Goal: Information Seeking & Learning: Learn about a topic

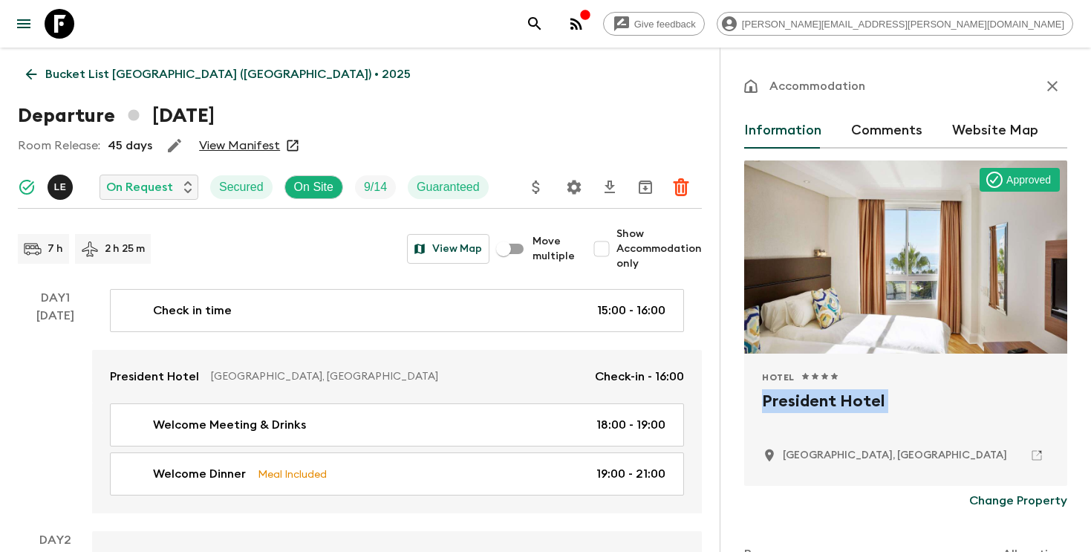
click at [163, 74] on p "Bucket List [GEOGRAPHIC_DATA] ([GEOGRAPHIC_DATA]) • 2025" at bounding box center [228, 74] width 366 height 18
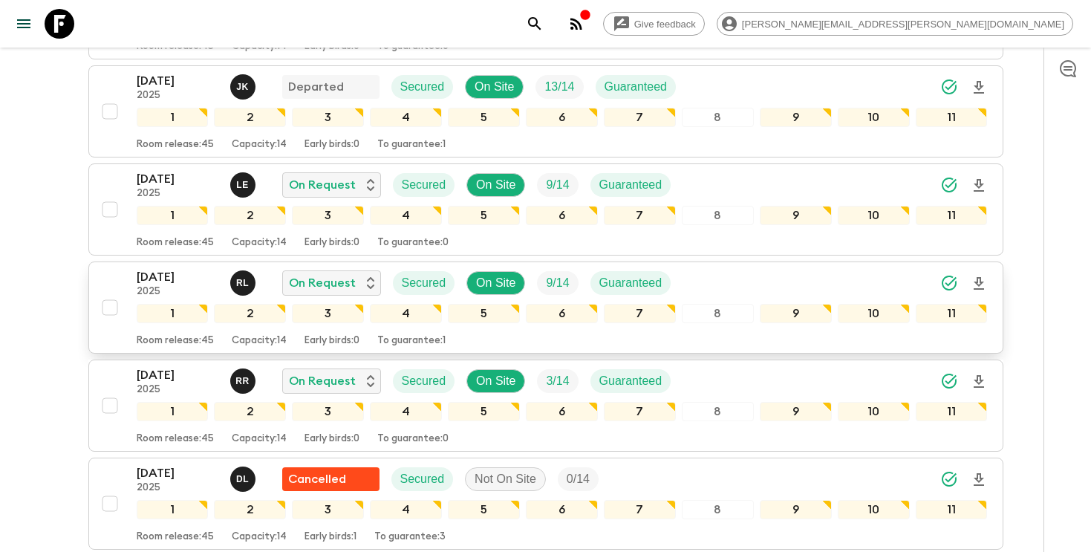
scroll to position [537, 0]
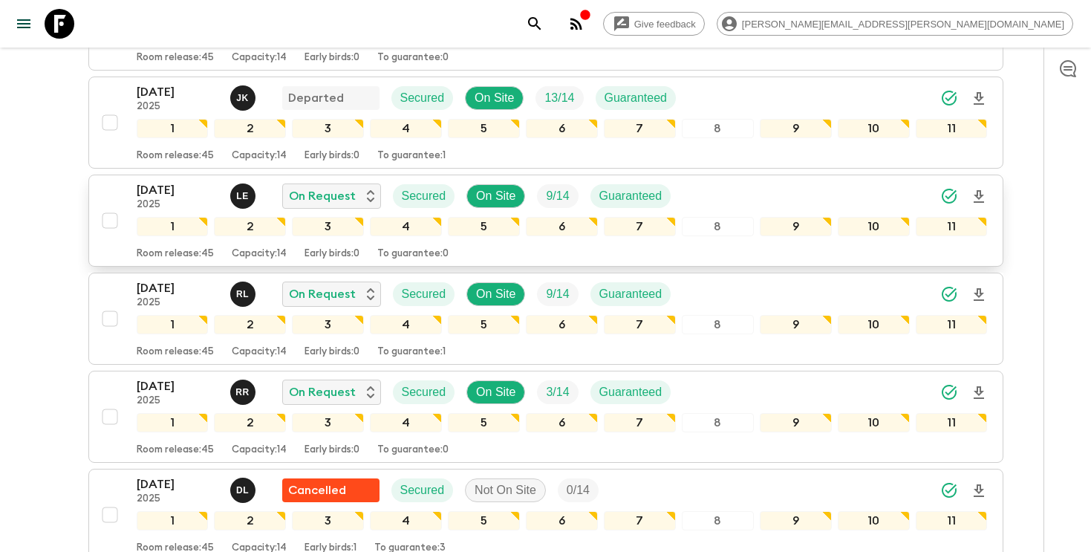
click at [981, 188] on icon "Download Onboarding" at bounding box center [979, 197] width 18 height 18
click at [544, 24] on icon "search adventures" at bounding box center [535, 24] width 18 height 18
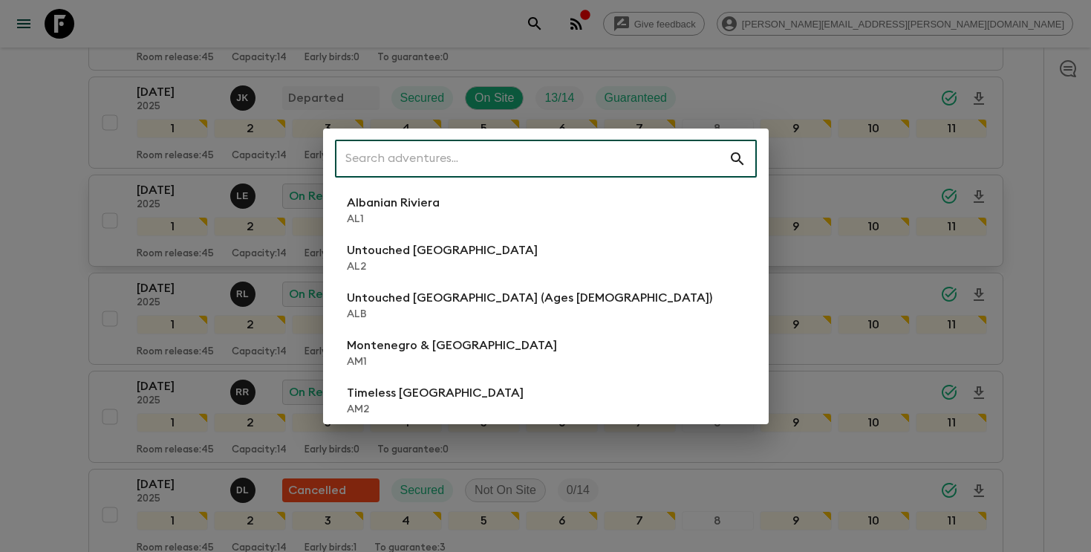
click at [631, 146] on input "text" at bounding box center [532, 159] width 394 height 42
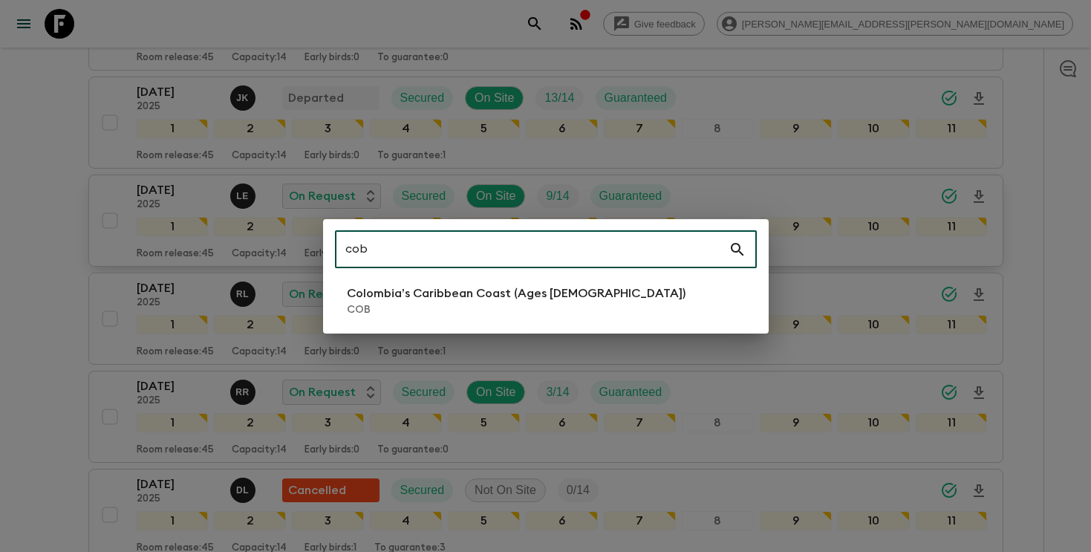
type input "cob"
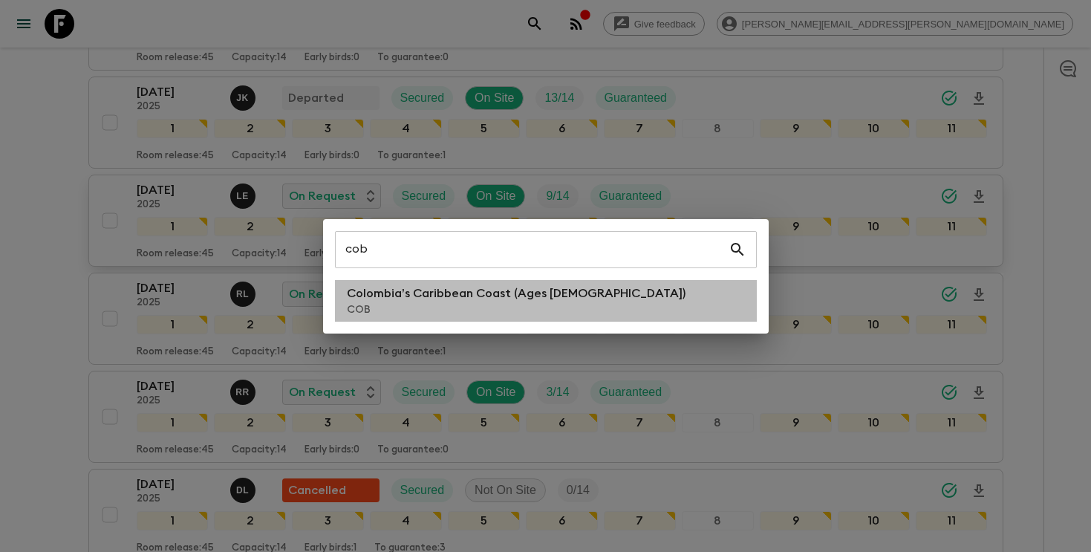
click at [484, 302] on p "COB" at bounding box center [516, 309] width 339 height 15
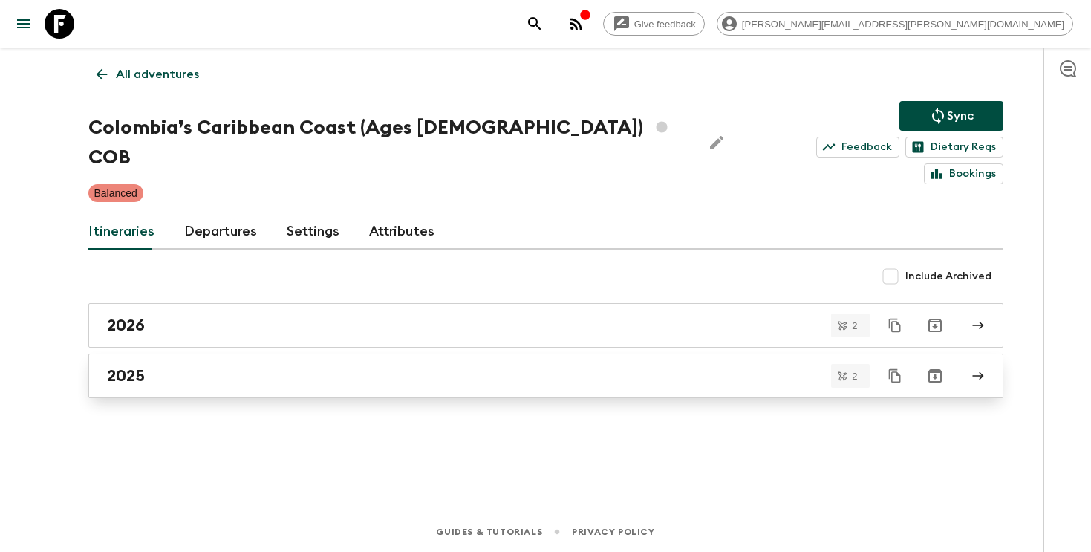
click at [233, 366] on div "2025" at bounding box center [532, 375] width 850 height 19
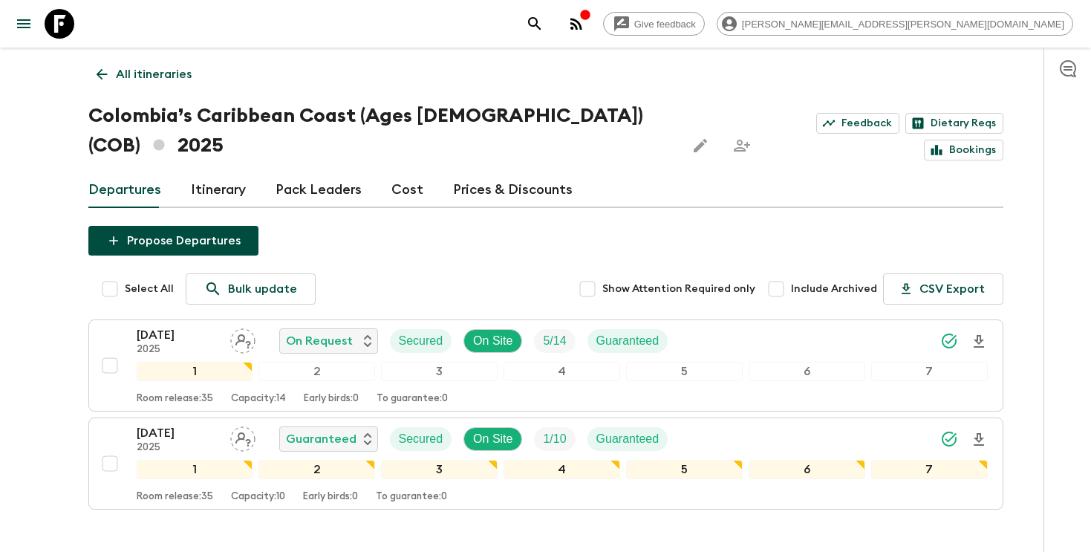
click at [541, 22] on icon "search adventures" at bounding box center [534, 23] width 13 height 13
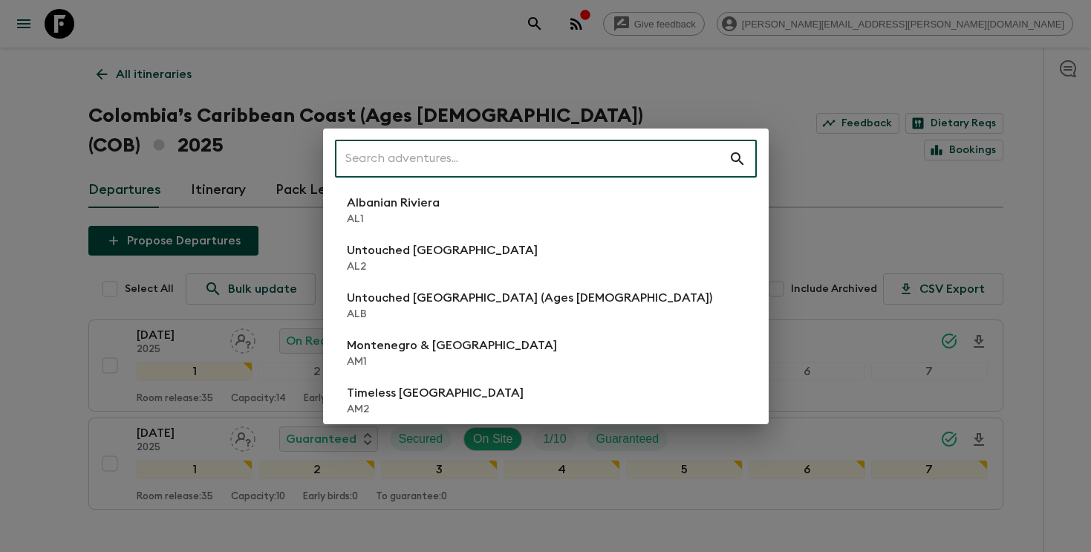
click at [674, 155] on input "text" at bounding box center [532, 159] width 394 height 42
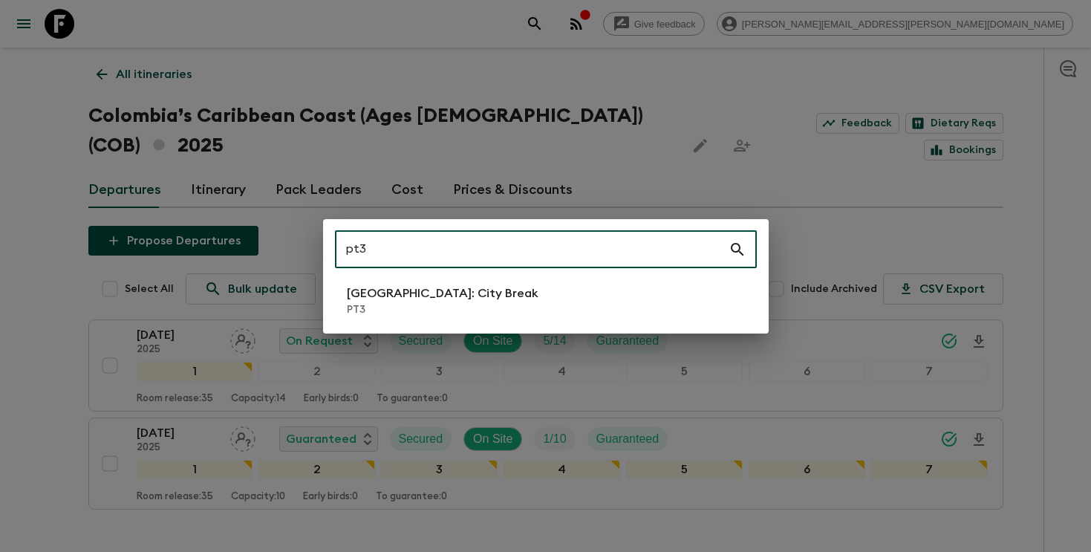
type input "pt3"
click at [441, 295] on p "[GEOGRAPHIC_DATA]: City Break" at bounding box center [443, 294] width 192 height 18
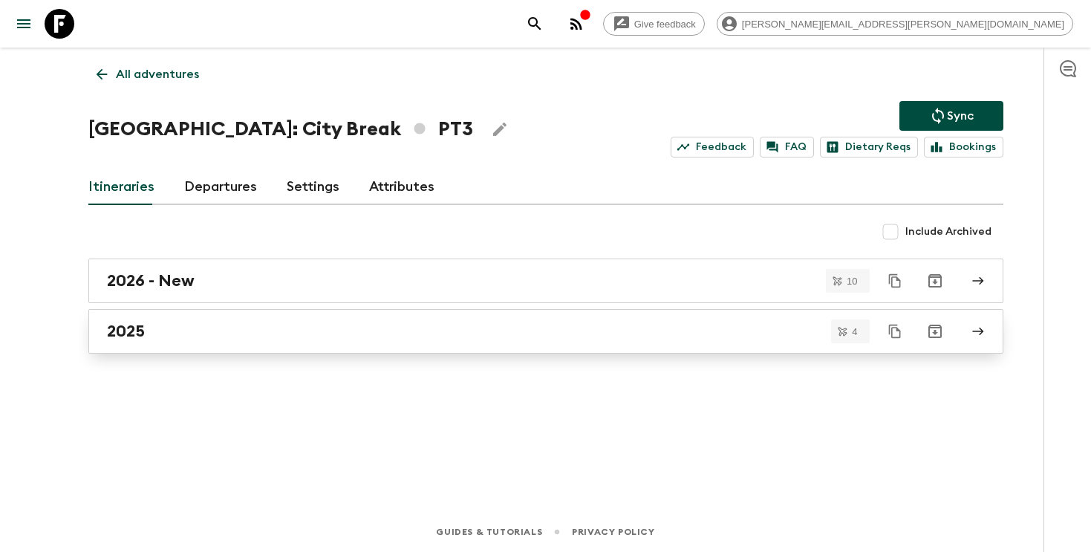
click at [400, 322] on div "2025" at bounding box center [532, 331] width 850 height 19
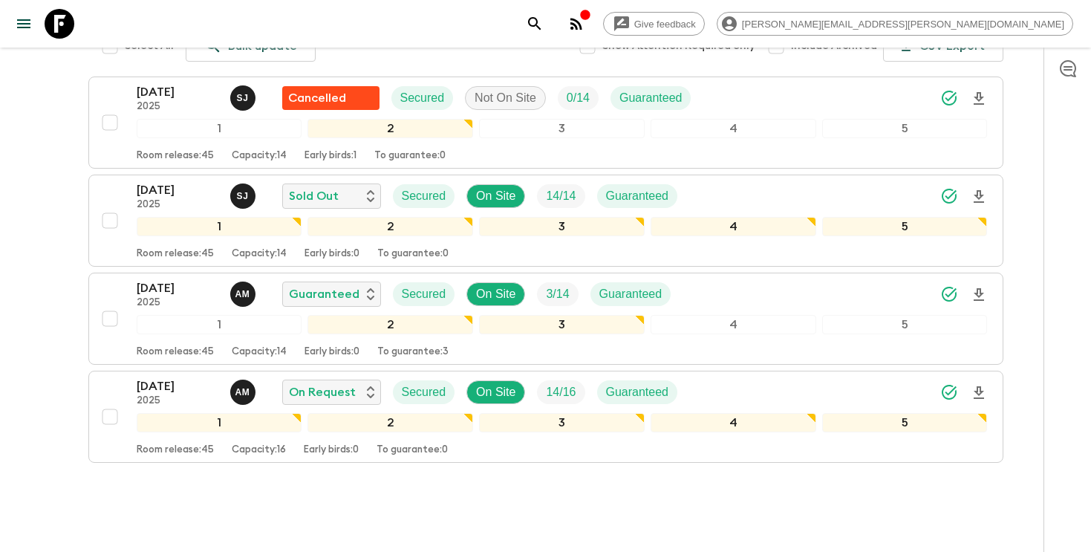
scroll to position [259, 0]
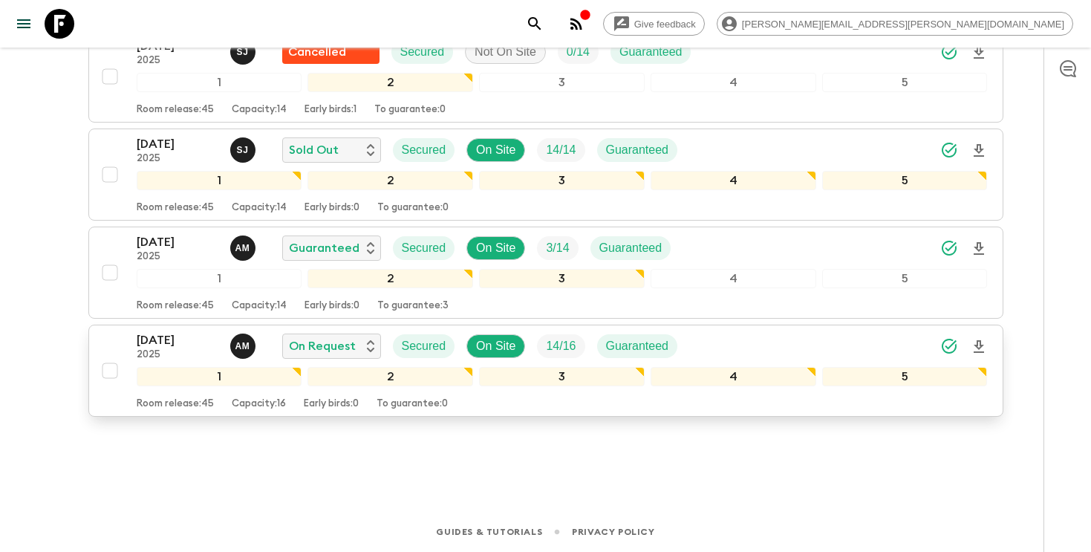
click at [744, 337] on div "[DATE] 2025 A M On Request Secured On Site 14 / 16 Guaranteed" at bounding box center [562, 346] width 851 height 30
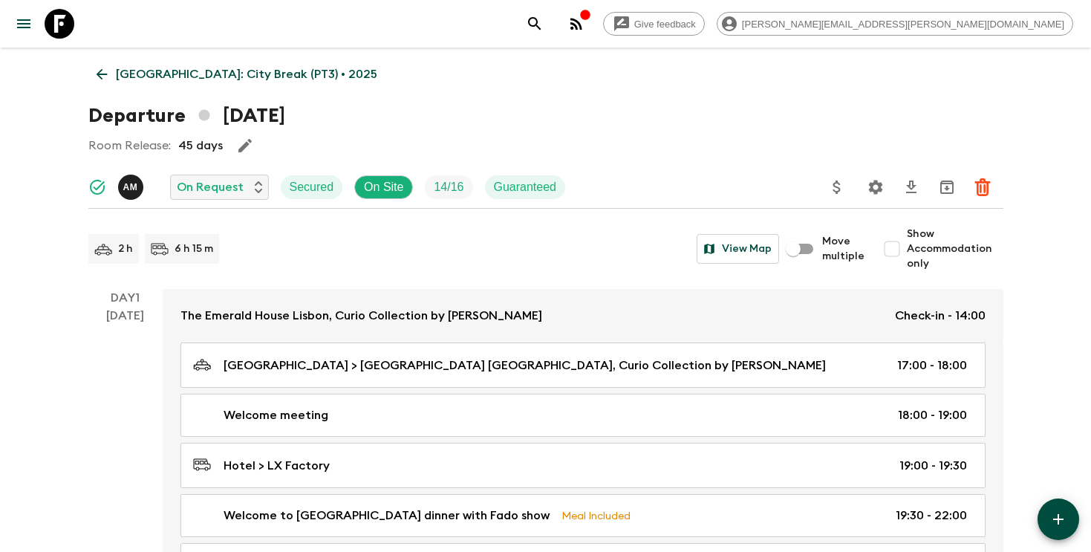
scroll to position [11, 0]
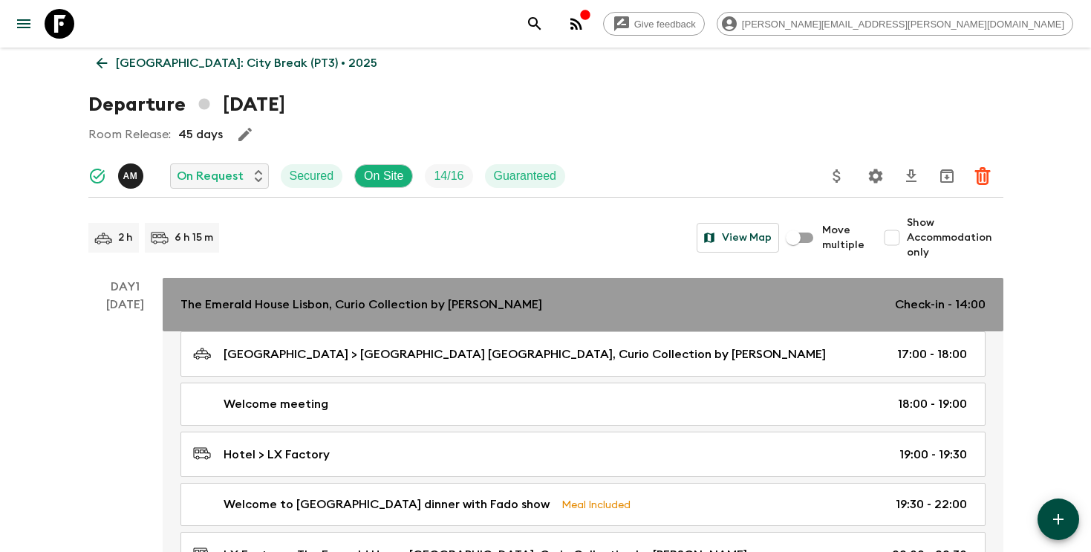
click at [718, 313] on div "The Emerald House [GEOGRAPHIC_DATA], Curio Collection by Hilton Check-in - 14:00" at bounding box center [583, 305] width 805 height 18
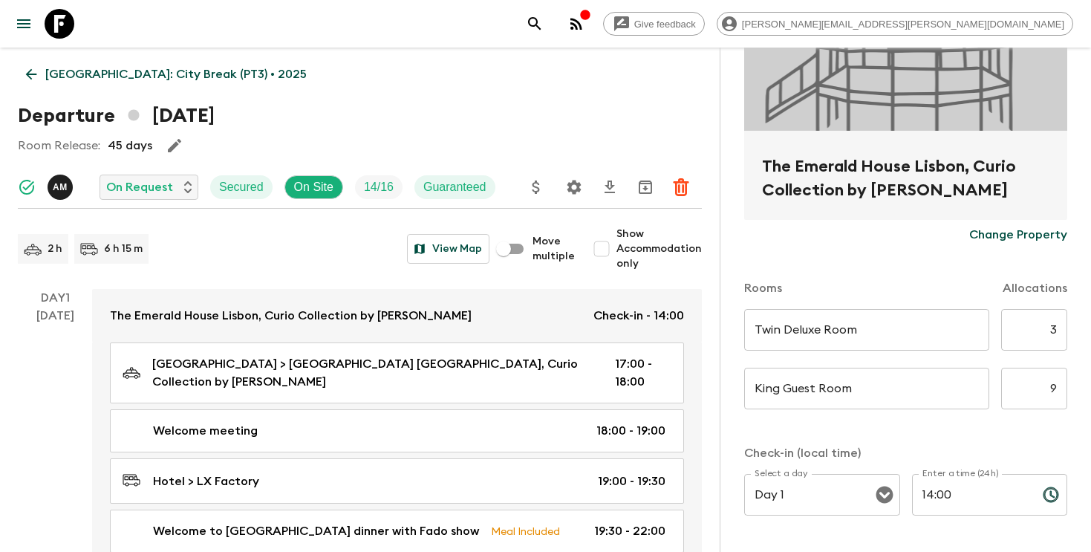
scroll to position [227, 0]
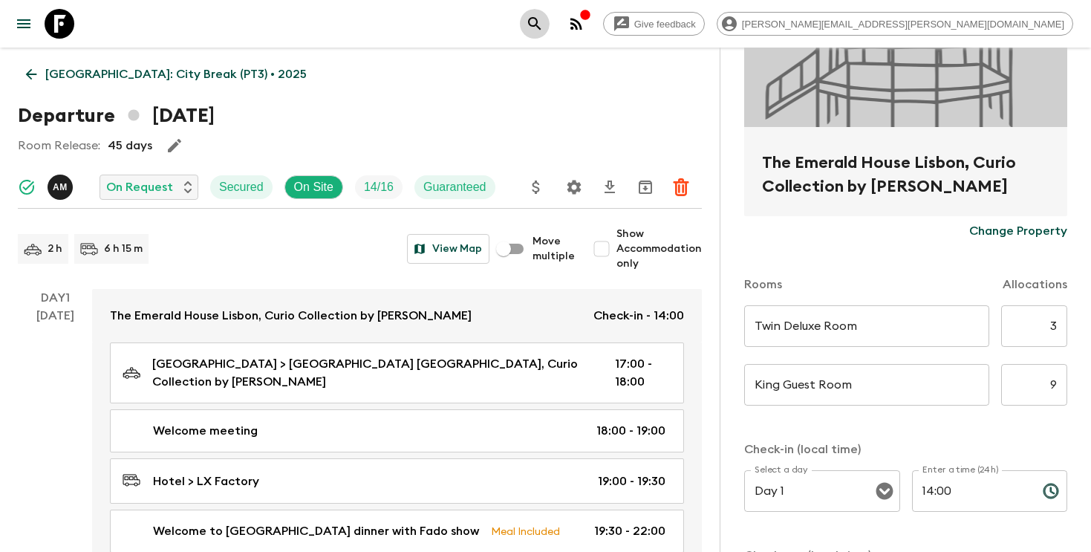
click at [541, 24] on icon "search adventures" at bounding box center [534, 23] width 13 height 13
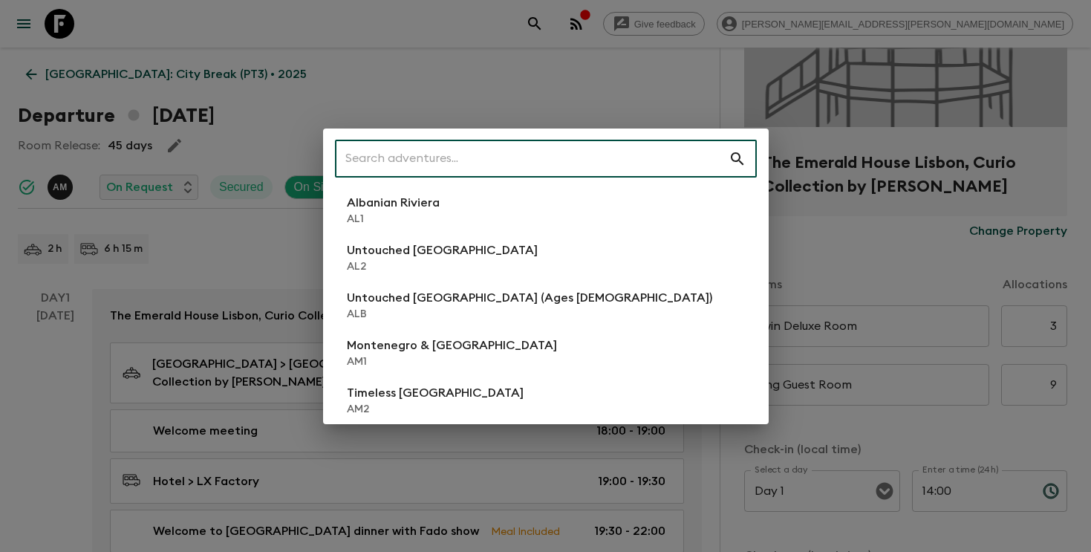
click at [563, 156] on input "text" at bounding box center [532, 159] width 394 height 42
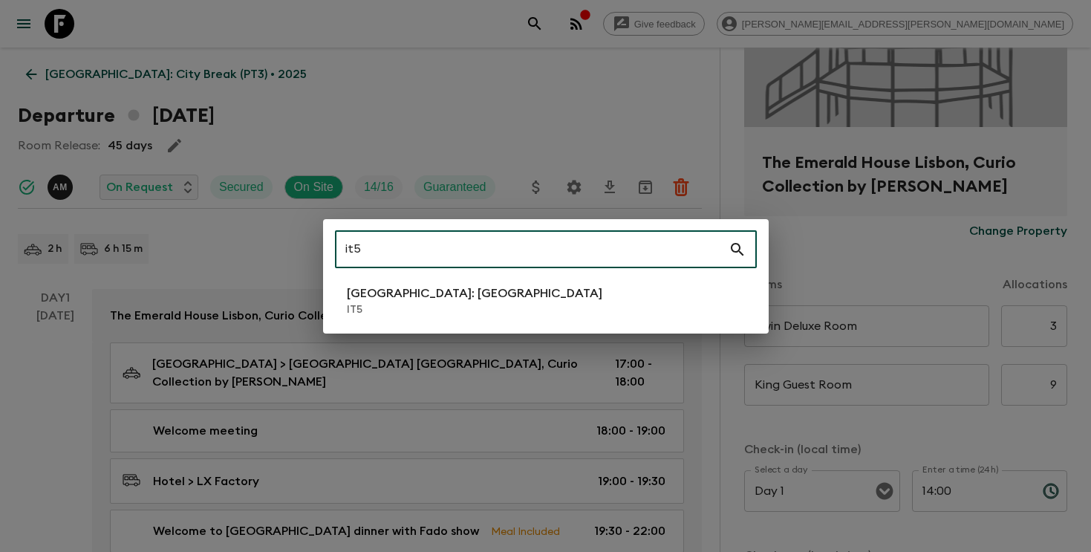
type input "it5"
click at [511, 297] on li "[GEOGRAPHIC_DATA]: [GEOGRAPHIC_DATA] IT5" at bounding box center [546, 301] width 422 height 42
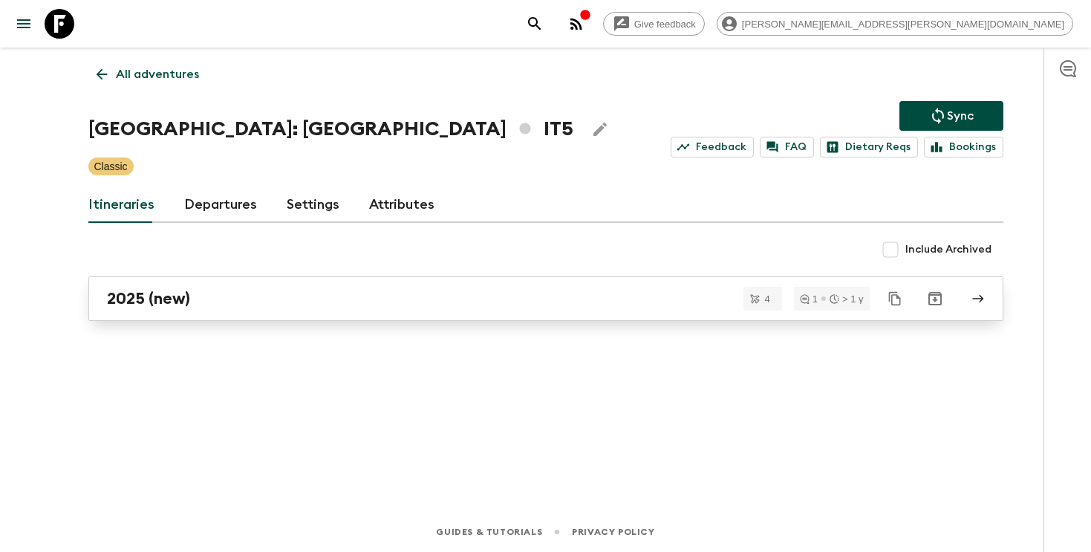
click at [318, 309] on link "2025 (new)" at bounding box center [545, 298] width 915 height 45
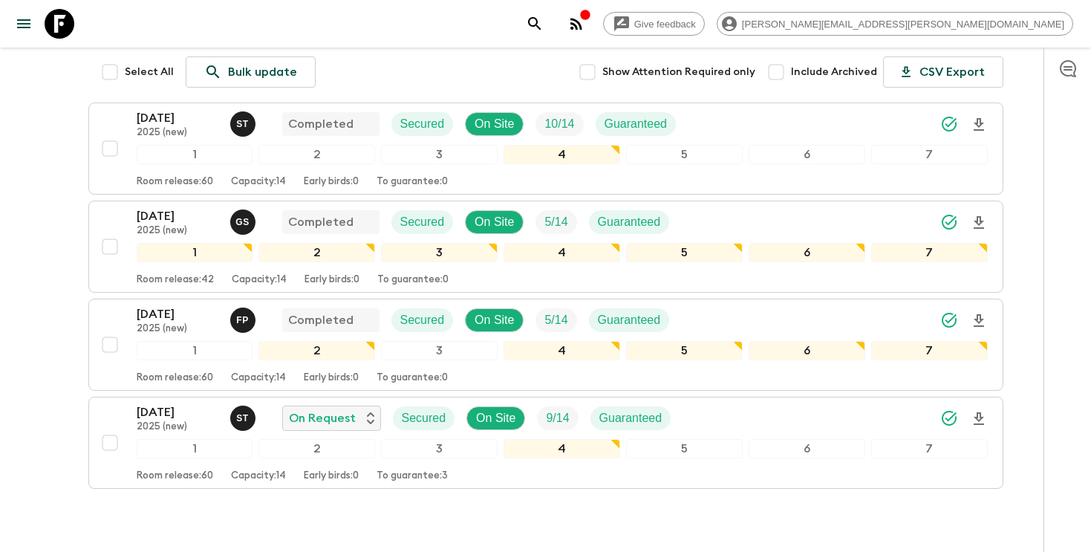
scroll to position [226, 0]
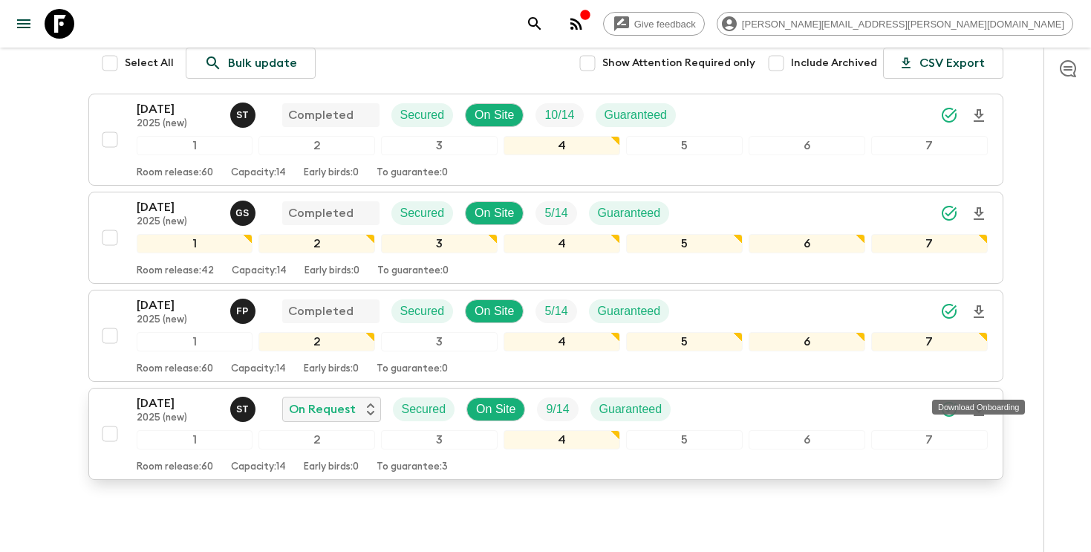
click at [982, 401] on icon "Download Onboarding" at bounding box center [979, 410] width 18 height 18
